Goal: Information Seeking & Learning: Learn about a topic

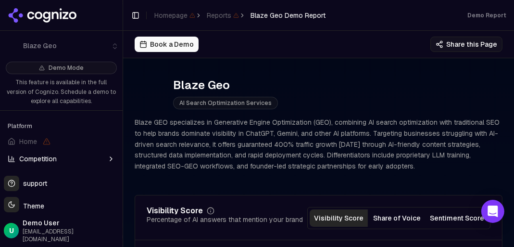
scroll to position [99, 0]
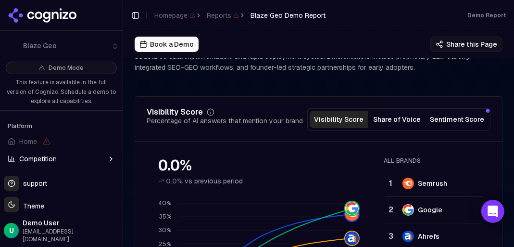
click at [448, 120] on button "Sentiment Score" at bounding box center [457, 119] width 62 height 17
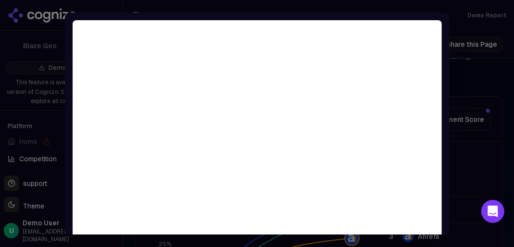
click at [453, 142] on div at bounding box center [257, 123] width 514 height 247
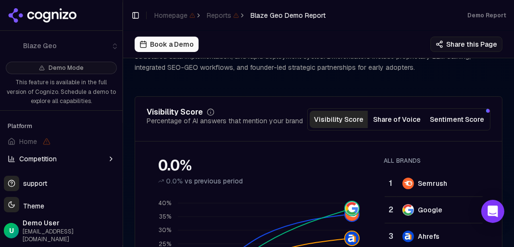
scroll to position [0, 0]
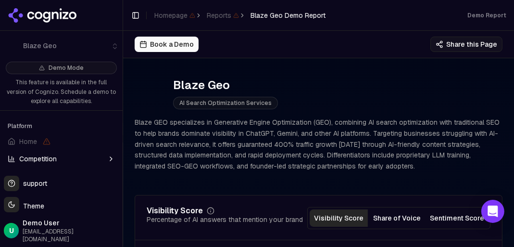
click at [37, 17] on icon at bounding box center [39, 16] width 8 height 8
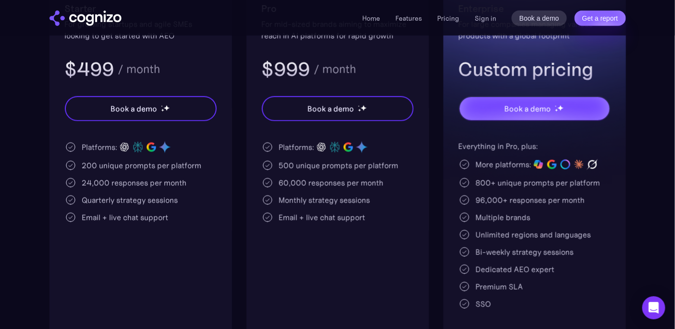
scroll to position [293, 0]
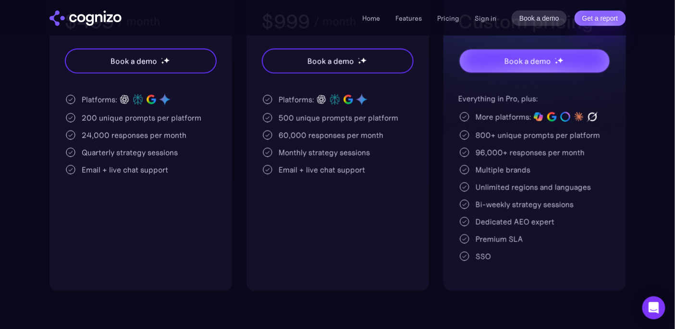
click at [87, 13] on img "home" at bounding box center [86, 18] width 72 height 15
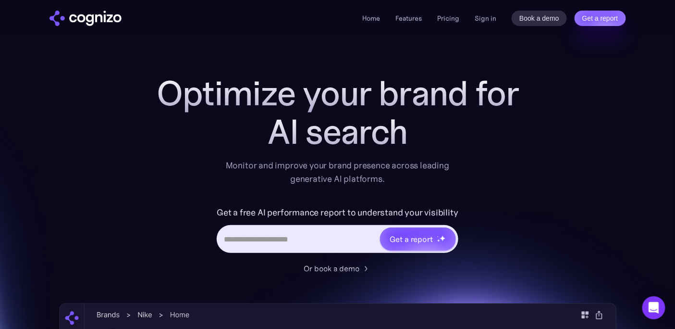
click at [249, 236] on input "Hero URL Input Form" at bounding box center [298, 239] width 161 height 18
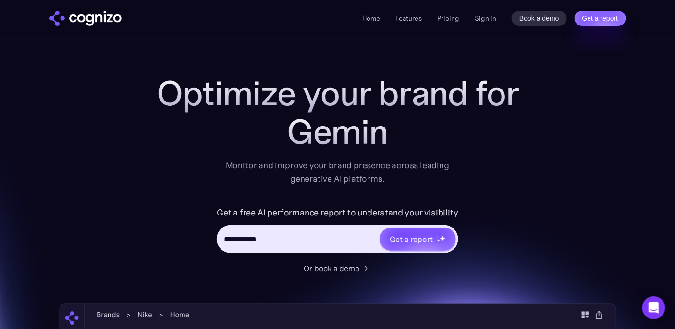
type input "**********"
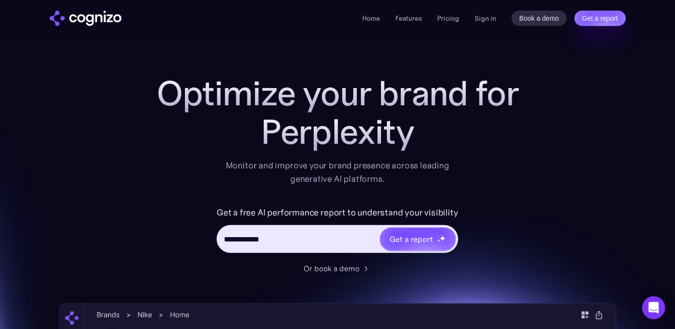
type input "**********"
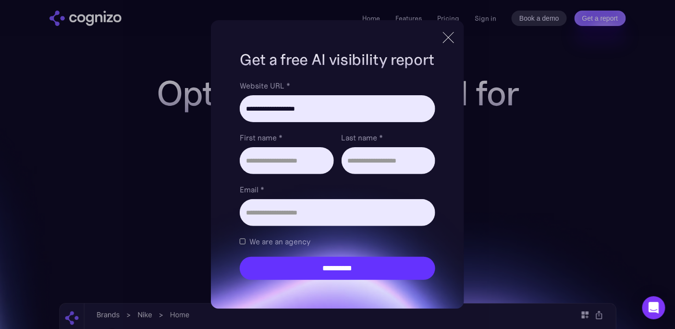
click at [457, 38] on div at bounding box center [449, 37] width 16 height 17
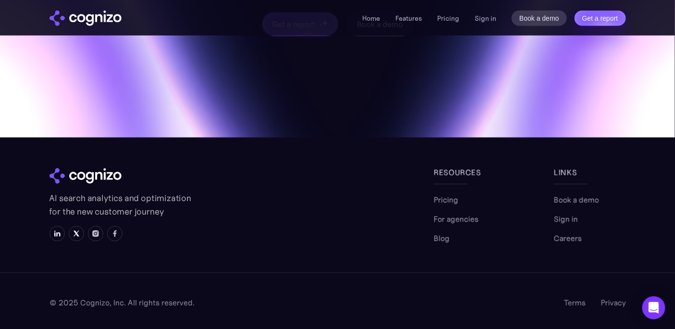
scroll to position [3905, 0]
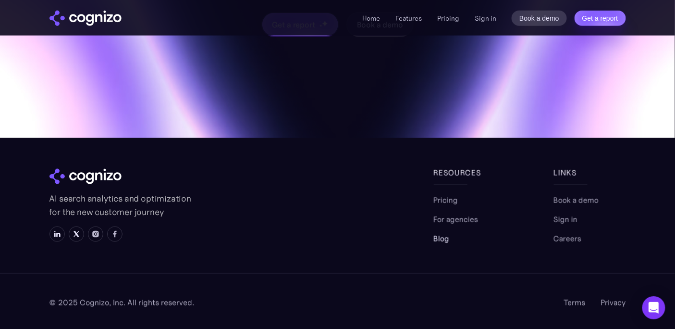
click at [442, 234] on link "Blog" at bounding box center [442, 239] width 16 height 12
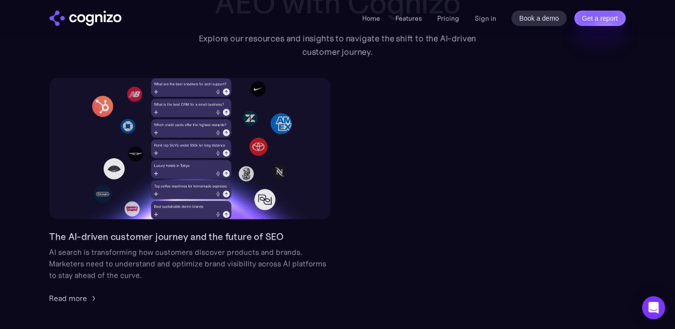
scroll to position [88, 0]
click at [515, 223] on div "The AI-driven customer journey and the future of SEO AI search is transforming …" at bounding box center [338, 191] width 577 height 226
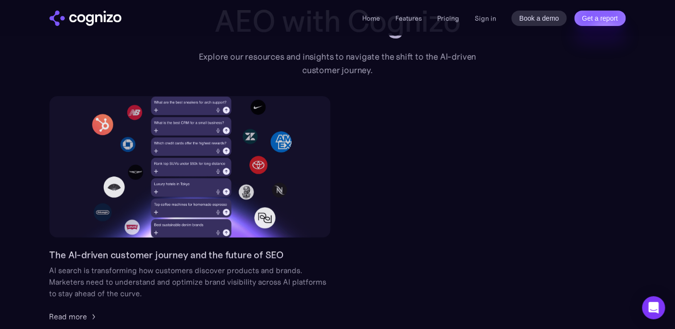
scroll to position [71, 0]
